Goal: Transaction & Acquisition: Purchase product/service

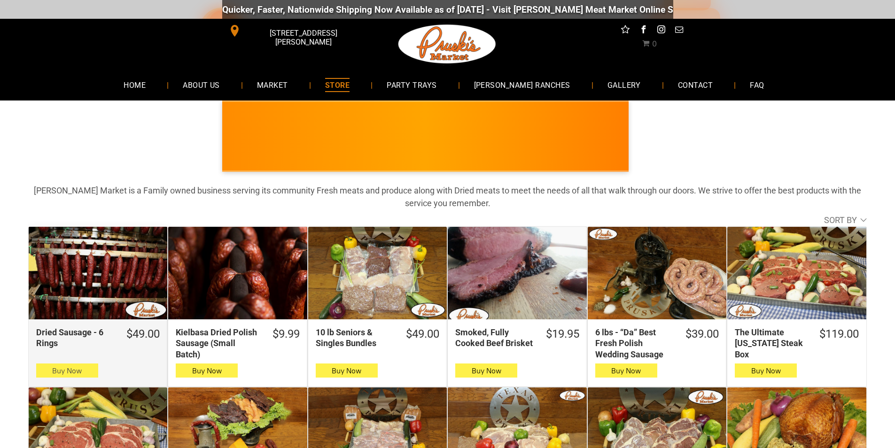
click at [45, 374] on button "Buy Now" at bounding box center [67, 370] width 62 height 14
click at [93, 371] on button "Buy Now" at bounding box center [67, 370] width 62 height 14
click at [79, 368] on span "Buy Now" at bounding box center [67, 370] width 30 height 9
